Goal: Transaction & Acquisition: Purchase product/service

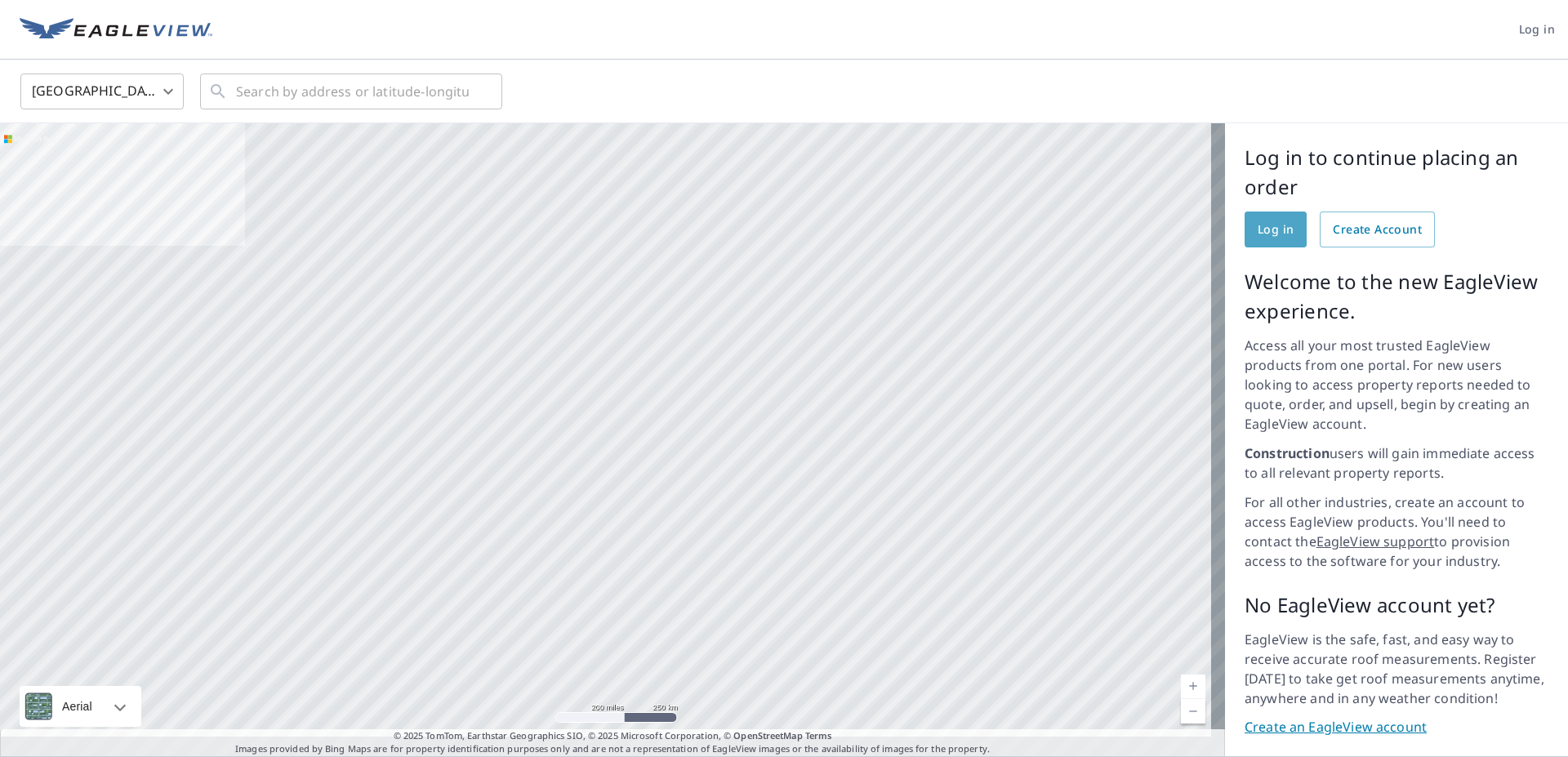
click at [1258, 230] on span "Log in" at bounding box center [1276, 230] width 36 height 21
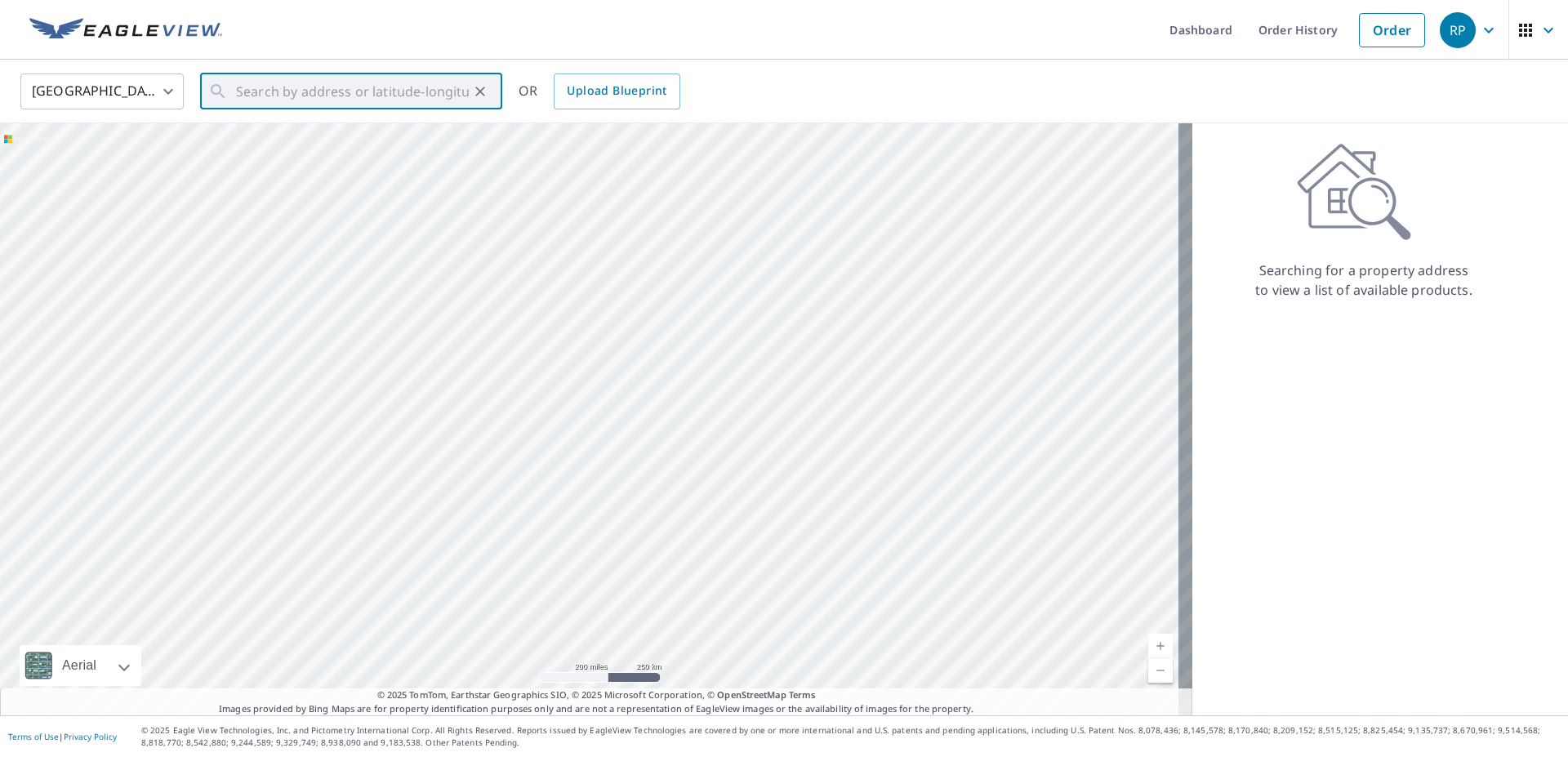
click at [464, 87] on input "text" at bounding box center [352, 91] width 233 height 46
click at [268, 155] on p "Arvada, CO 80002" at bounding box center [361, 156] width 256 height 16
type input "[STREET_ADDRESS]"
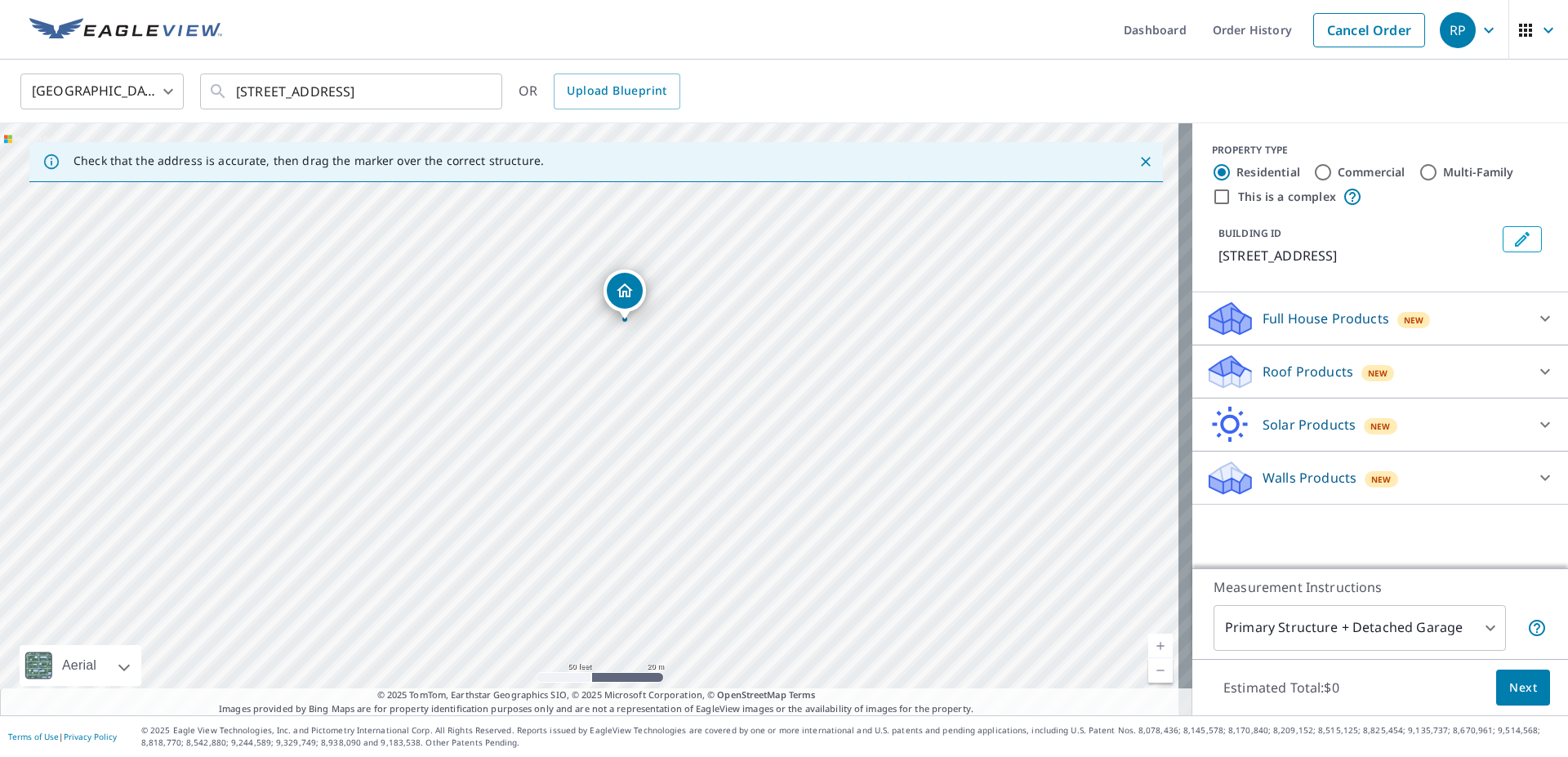
click at [1217, 377] on icon at bounding box center [1230, 376] width 41 height 20
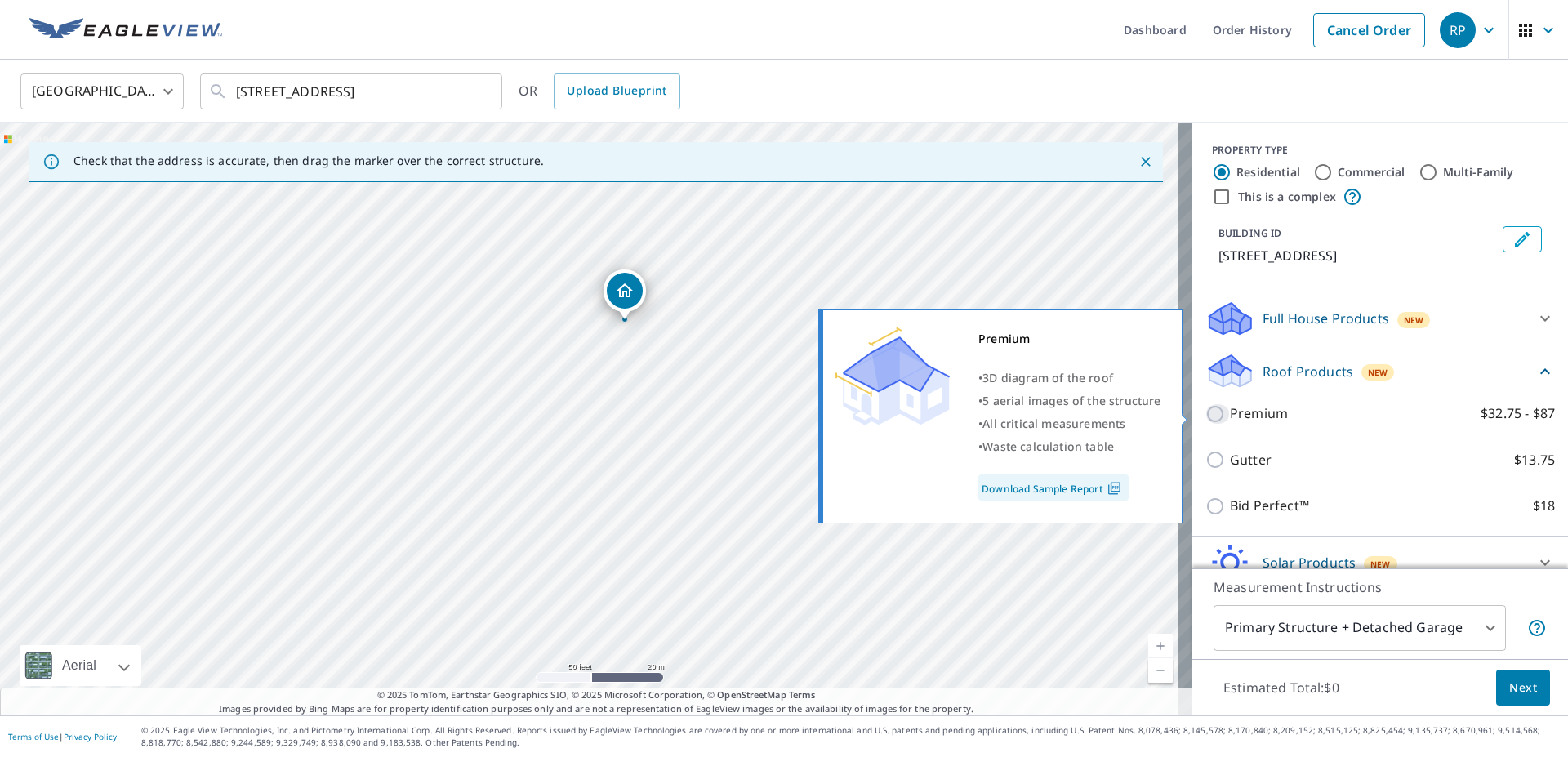
click at [1205, 412] on input "Premium $32.75 - $87" at bounding box center [1217, 413] width 24 height 20
checkbox input "true"
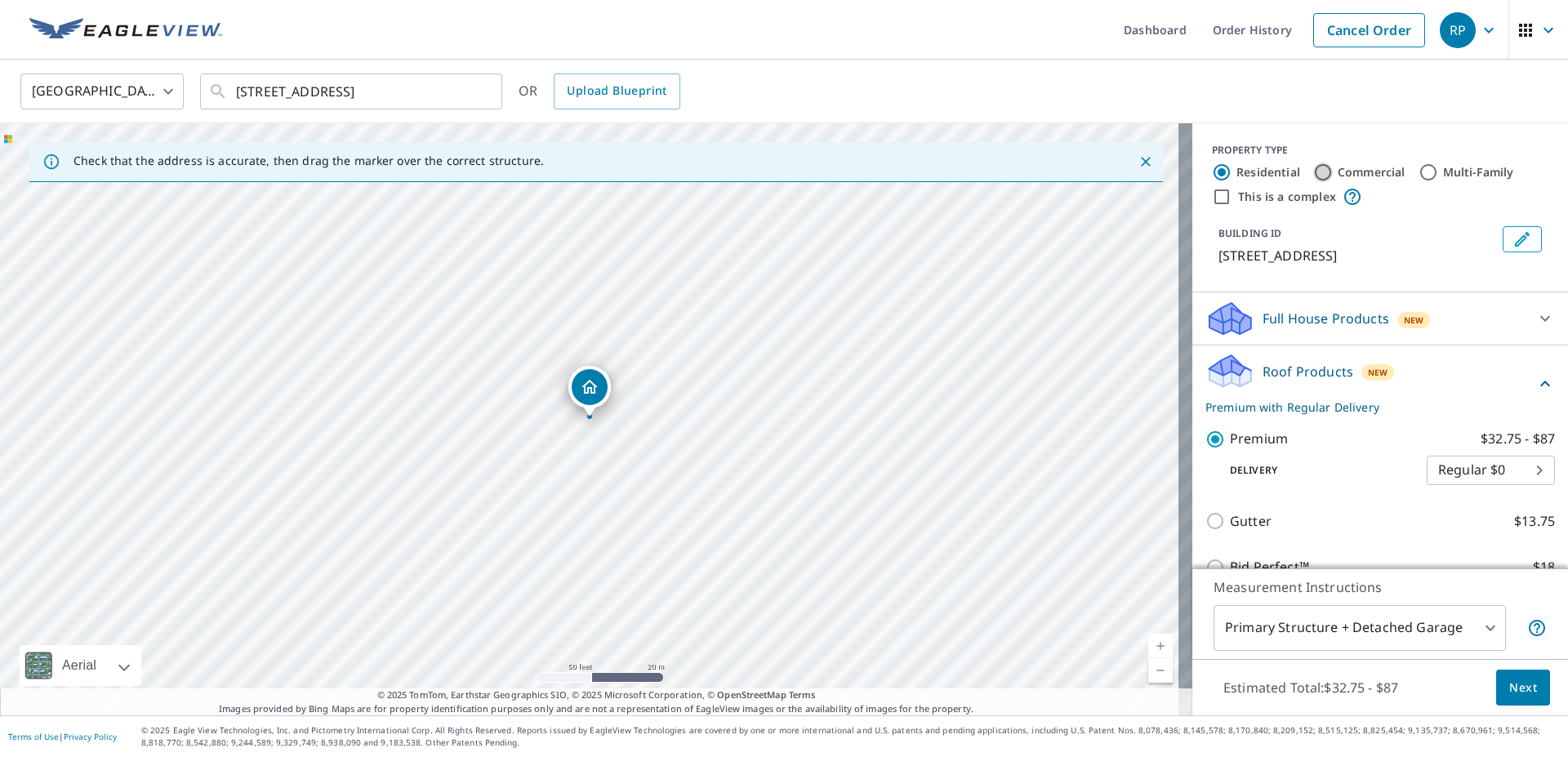
click at [1313, 171] on input "Commercial" at bounding box center [1322, 172] width 20 height 20
radio input "true"
type input "4"
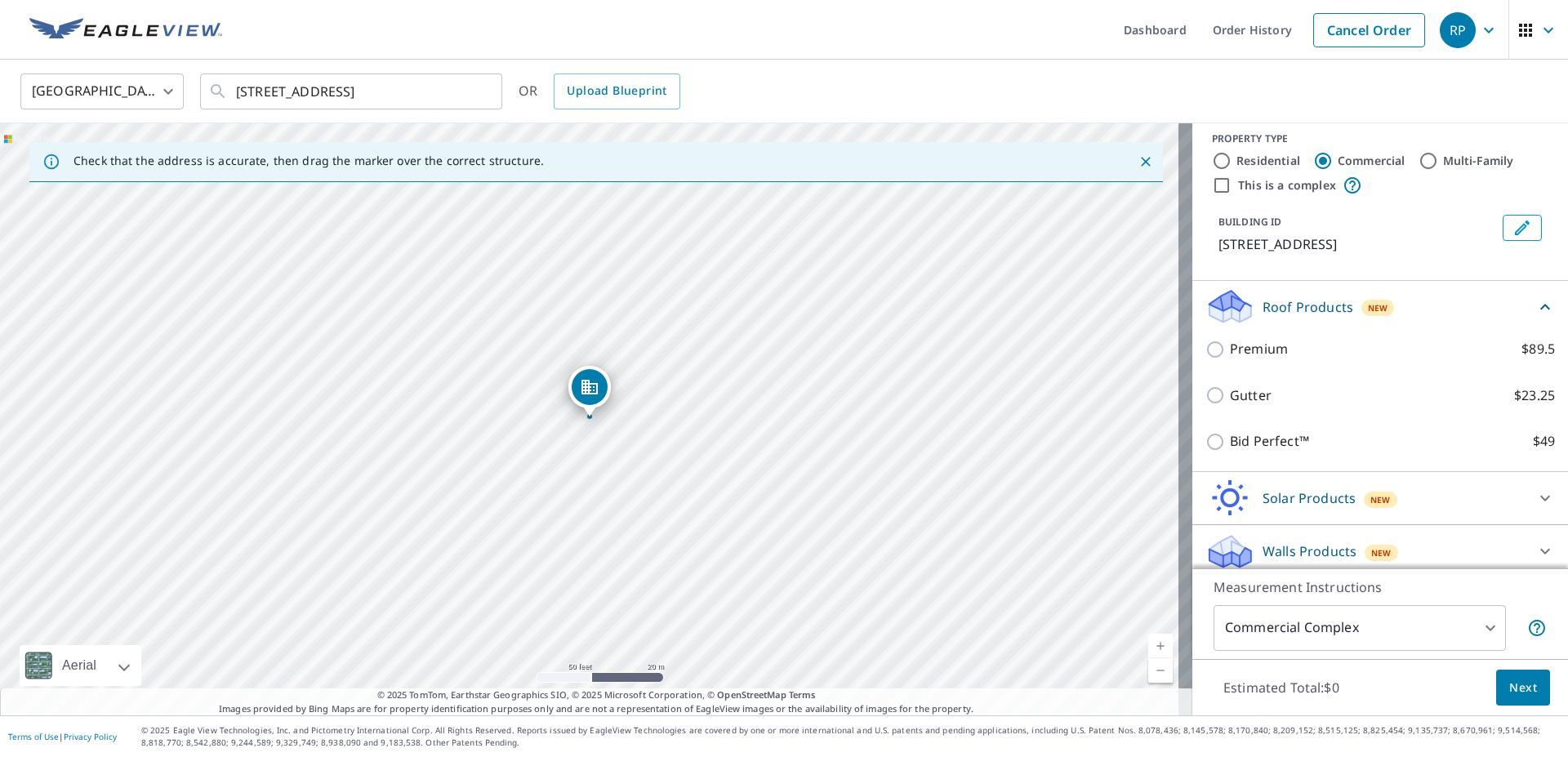
scroll to position [22, 0]
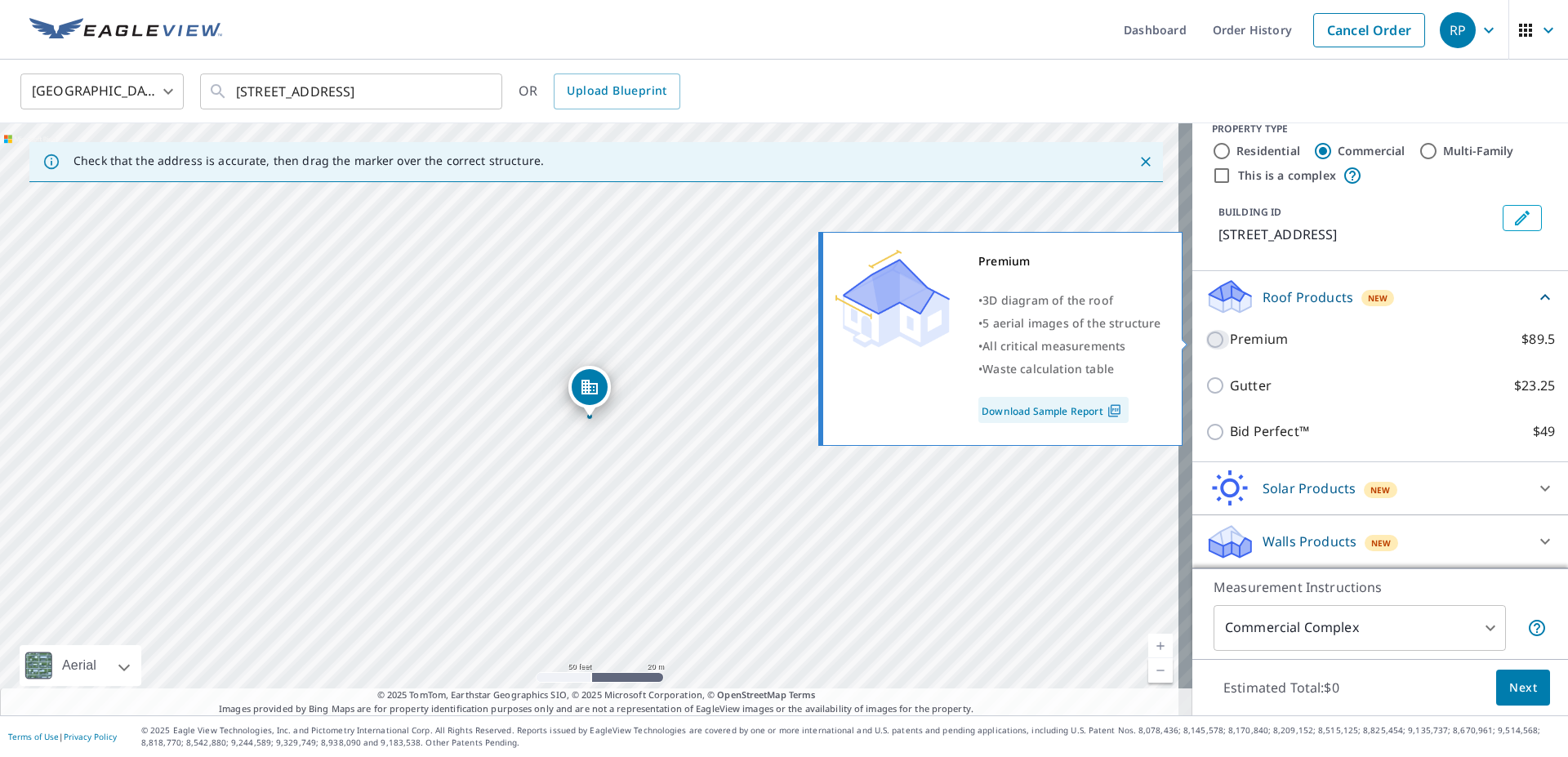
click at [1205, 340] on input "Premium $89.5" at bounding box center [1217, 339] width 24 height 20
checkbox input "true"
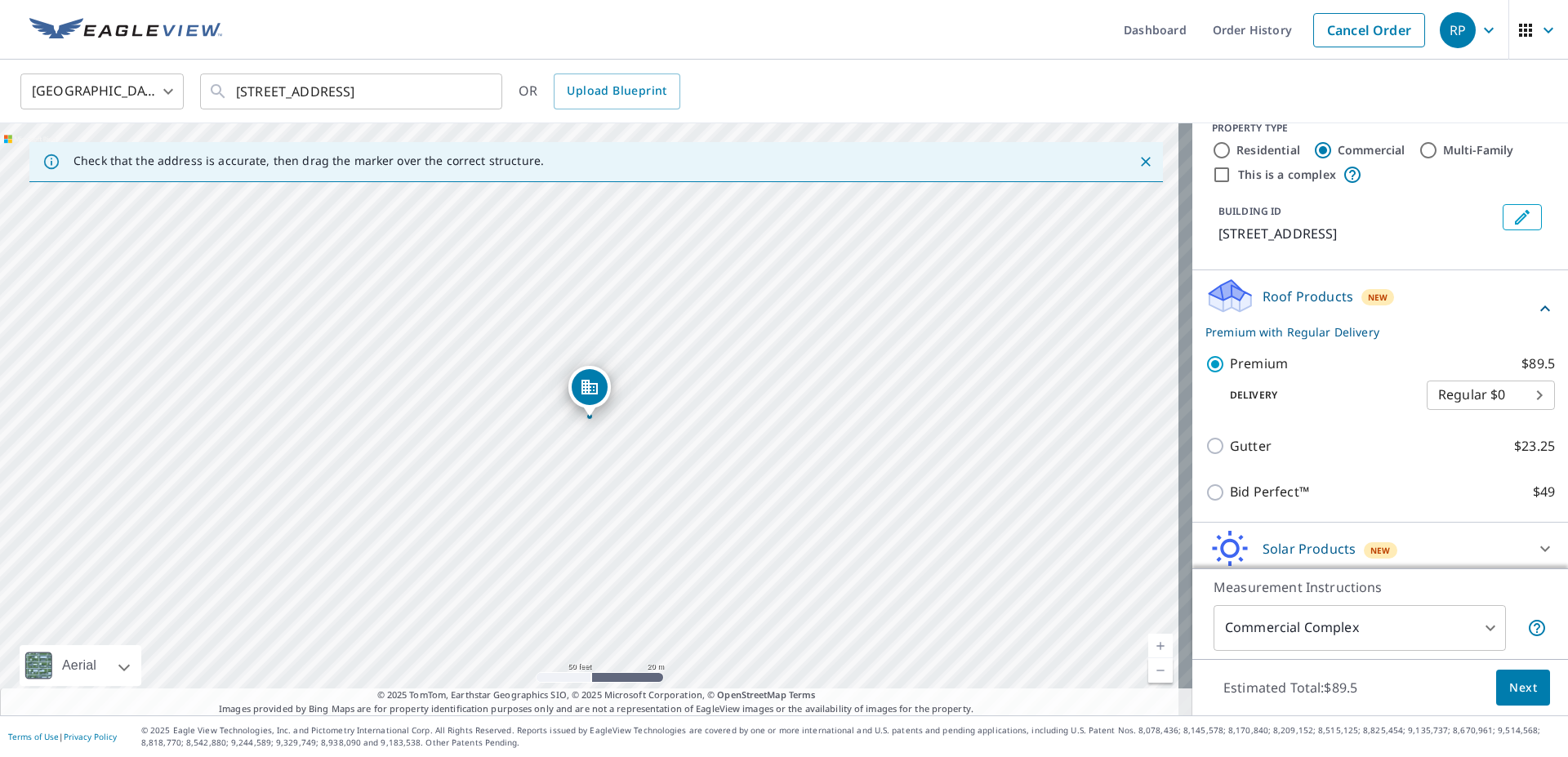
click at [1509, 681] on span "Next" at bounding box center [1522, 687] width 28 height 21
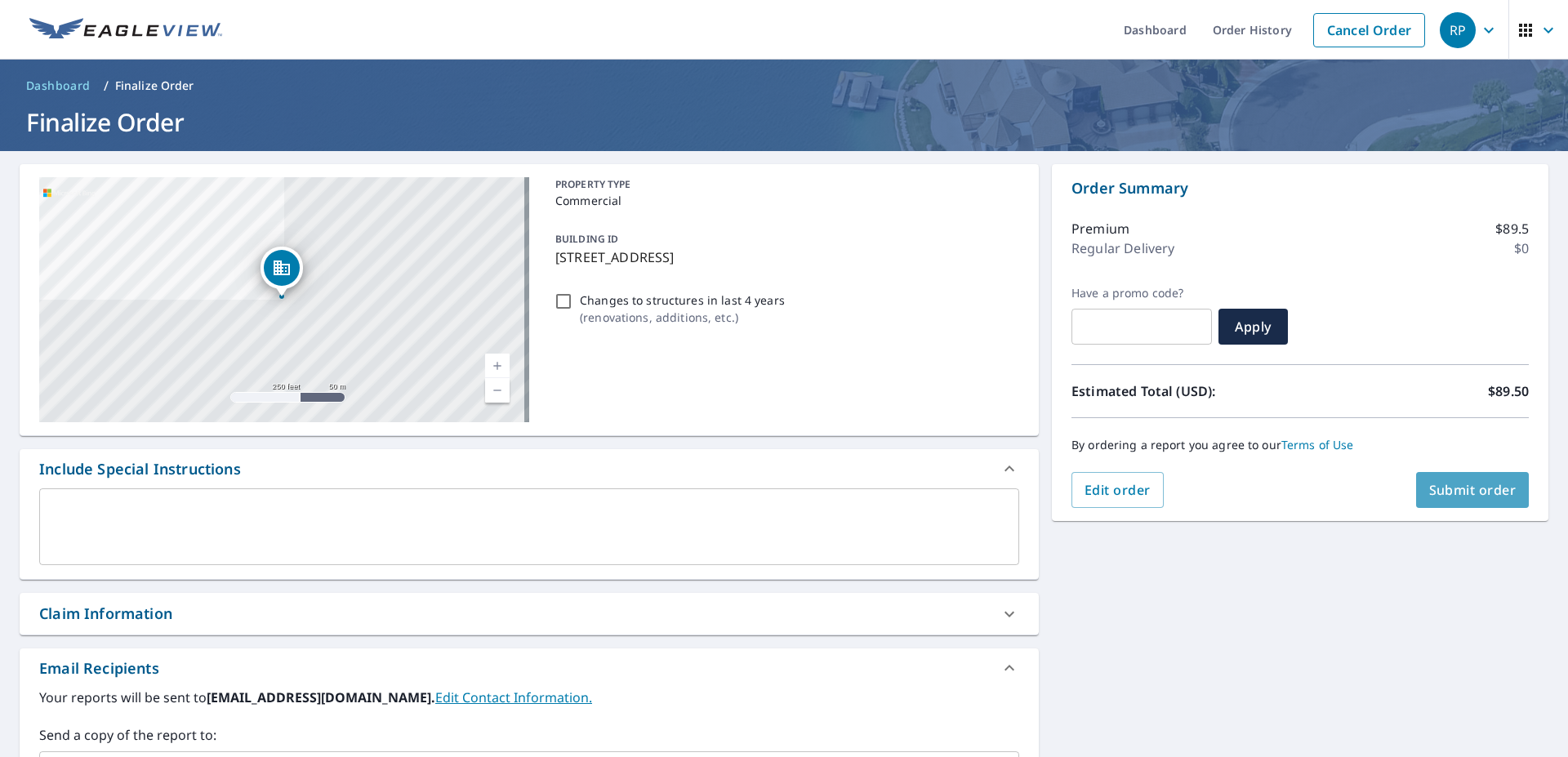
click at [1444, 487] on span "Submit order" at bounding box center [1473, 489] width 88 height 18
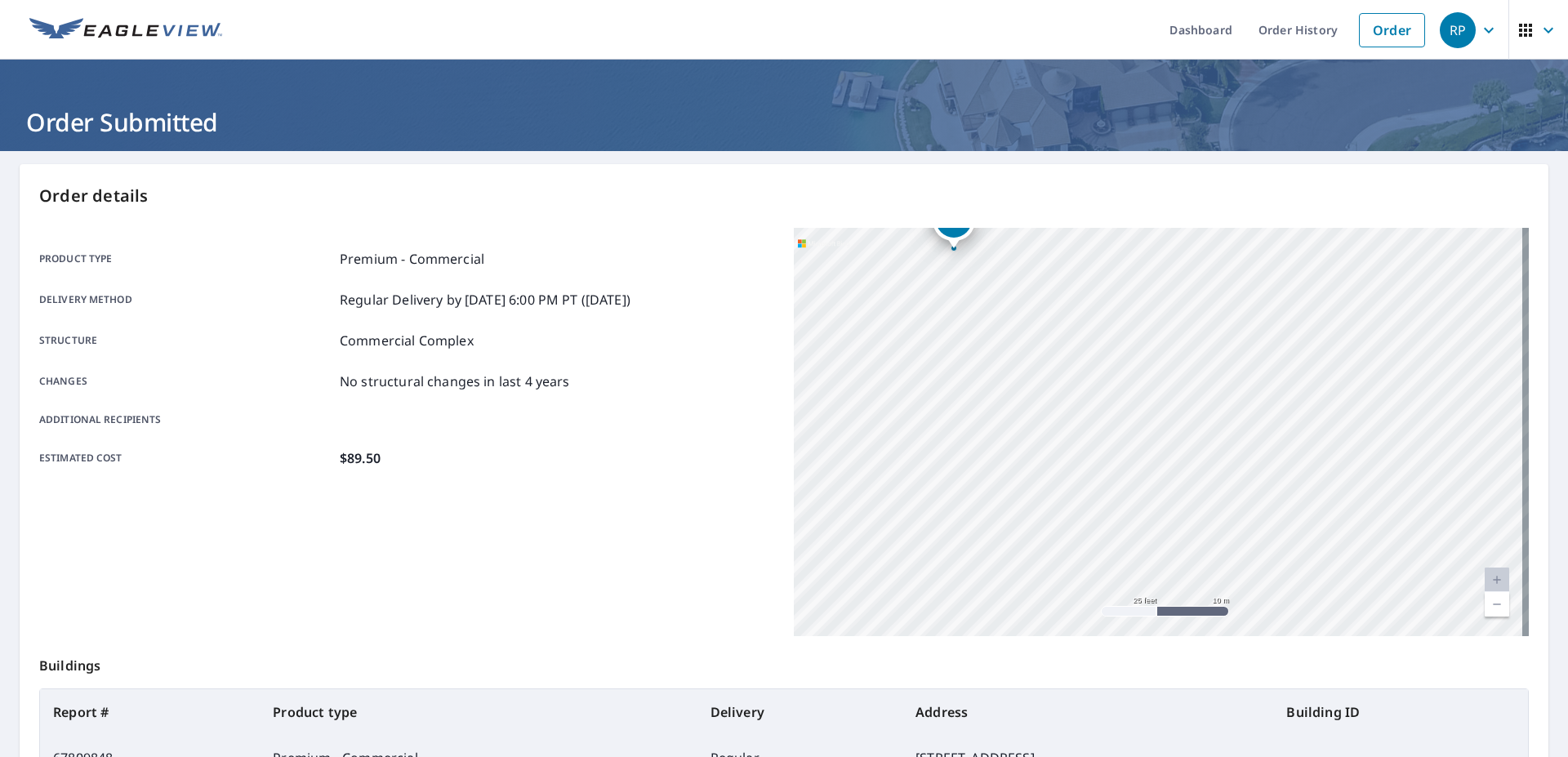
drag, startPoint x: 1112, startPoint y: 351, endPoint x: 1121, endPoint y: 273, distance: 78.5
click at [1121, 273] on div "[STREET_ADDRESS]" at bounding box center [1161, 431] width 735 height 408
